Goal: Task Accomplishment & Management: Complete application form

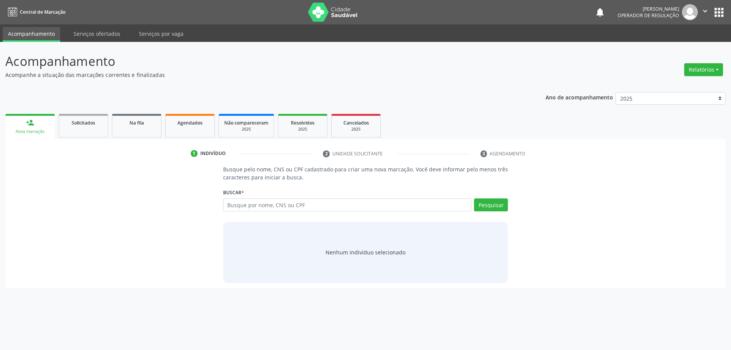
click at [251, 202] on input "text" at bounding box center [347, 204] width 249 height 13
type input "700504318971651"
click at [493, 205] on button "Pesquisar" at bounding box center [491, 204] width 34 height 13
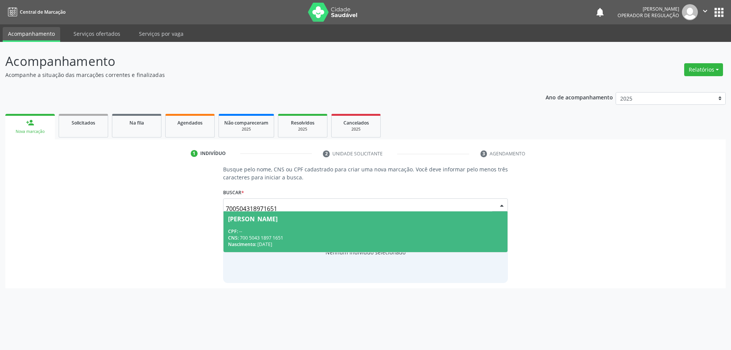
click at [338, 238] on div "CNS: 700 5043 1897 1651" at bounding box center [365, 238] width 275 height 6
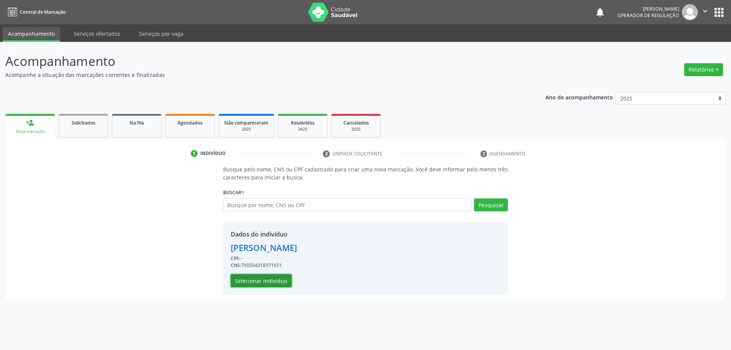
click at [270, 279] on button "Selecionar indivíduo" at bounding box center [261, 280] width 61 height 13
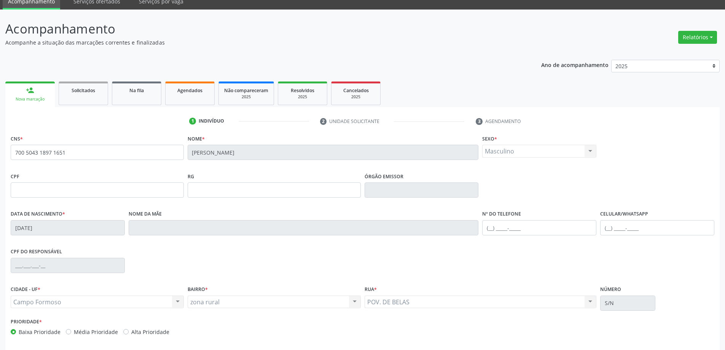
scroll to position [63, 0]
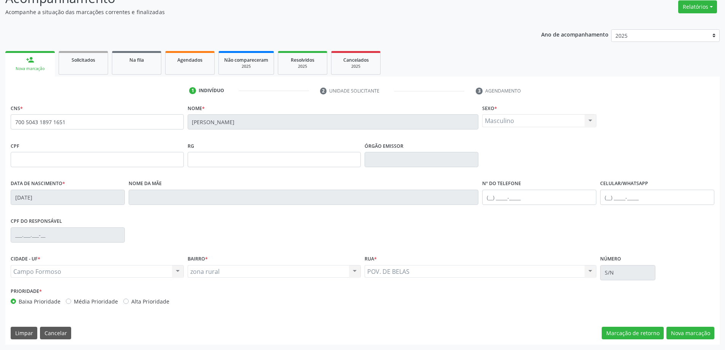
click at [33, 59] on div "person_add" at bounding box center [30, 60] width 8 height 8
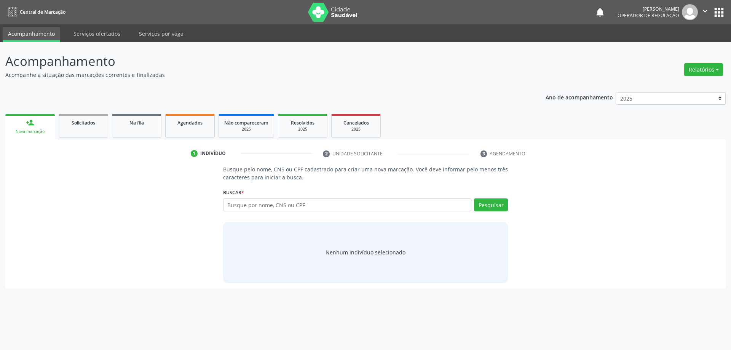
click at [274, 208] on input "text" at bounding box center [347, 204] width 249 height 13
type input "700106830884490"
click at [483, 206] on button "Pesquisar" at bounding box center [491, 204] width 34 height 13
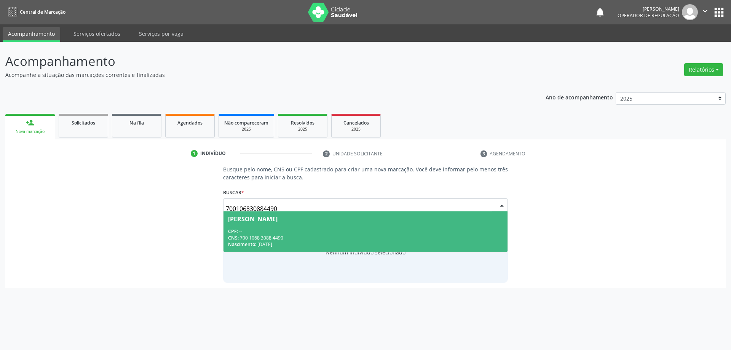
click at [273, 228] on div "CPF: --" at bounding box center [365, 231] width 275 height 6
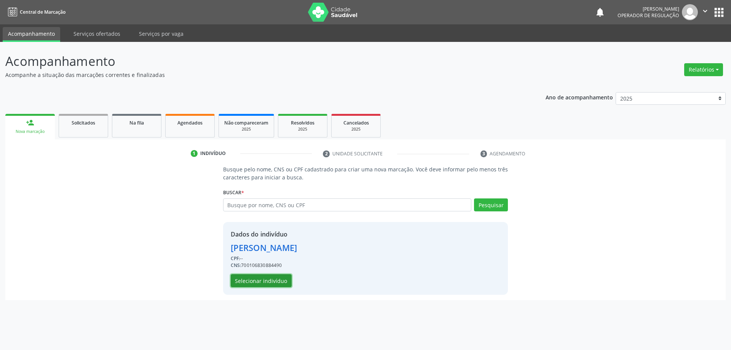
click at [281, 275] on button "Selecionar indivíduo" at bounding box center [261, 280] width 61 height 13
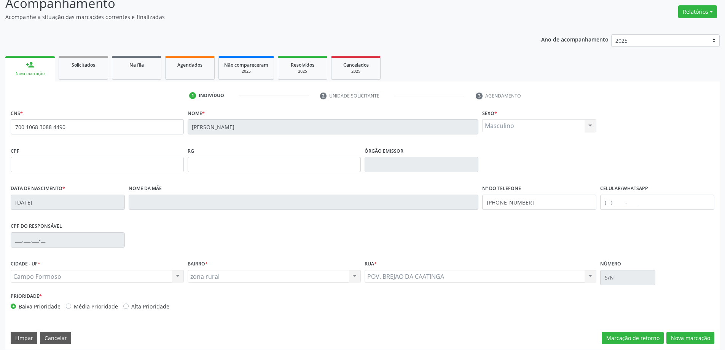
scroll to position [63, 0]
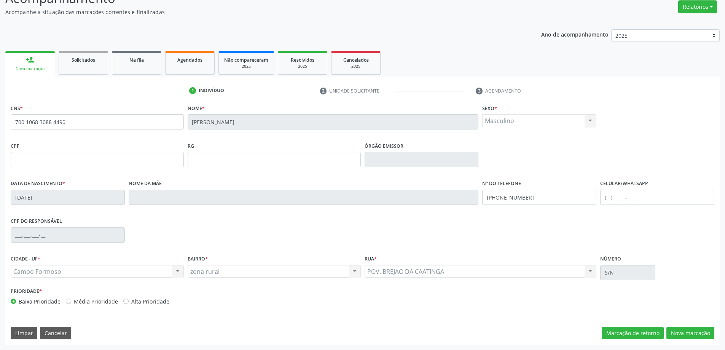
click at [46, 62] on link "person_add Nova marcação" at bounding box center [29, 64] width 49 height 26
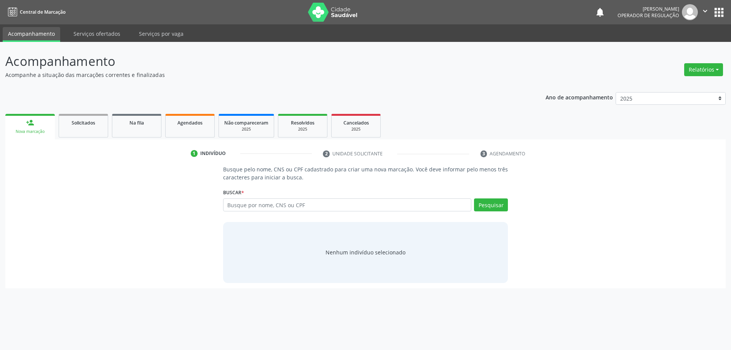
click at [376, 200] on input "text" at bounding box center [347, 204] width 249 height 13
type input "704702060064040"
click at [486, 203] on button "Pesquisar" at bounding box center [491, 204] width 34 height 13
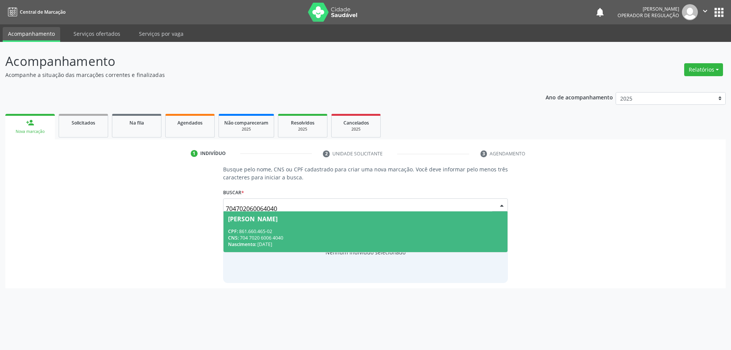
click at [279, 233] on div "CPF: 861.660.465-02" at bounding box center [365, 231] width 275 height 6
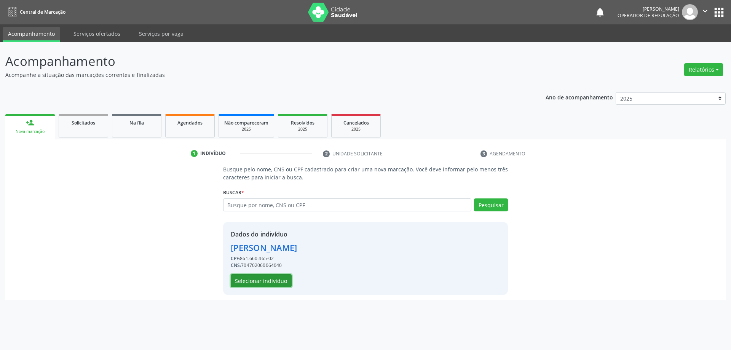
click at [265, 279] on button "Selecionar indivíduo" at bounding box center [261, 280] width 61 height 13
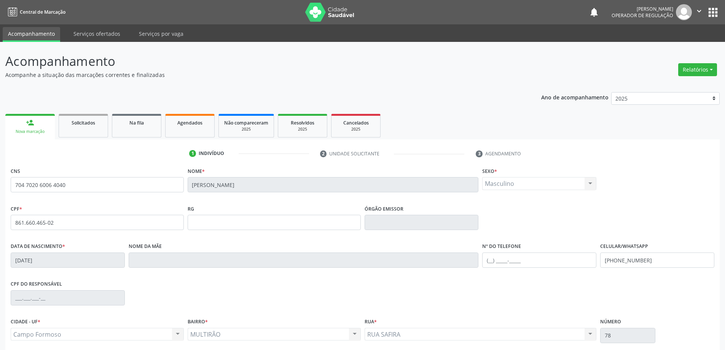
click at [700, 15] on icon "" at bounding box center [699, 11] width 8 height 8
click at [671, 43] on link "Sair" at bounding box center [680, 46] width 53 height 11
